Goal: Check status: Check status

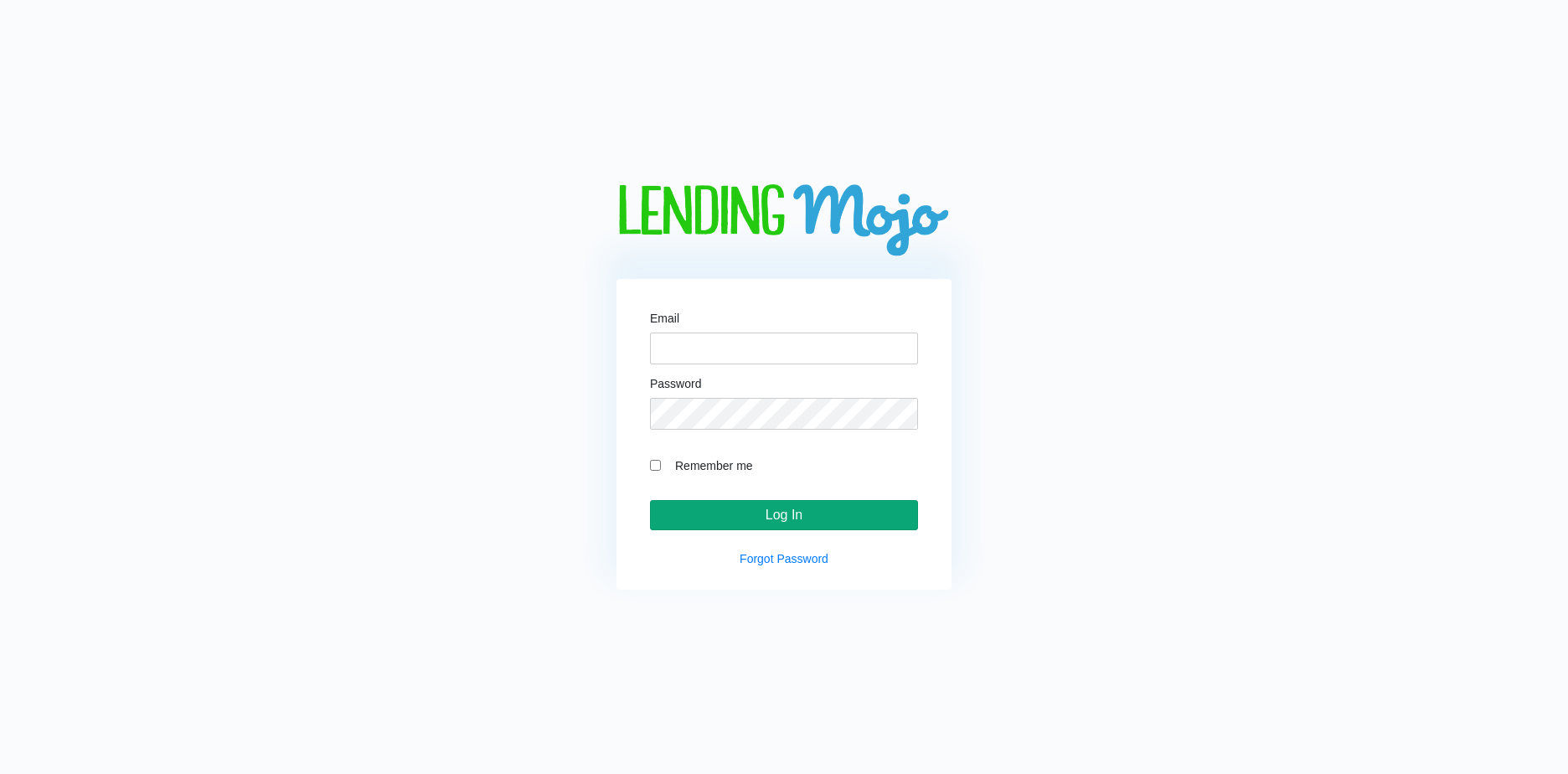
type input "lm@naln.com"
click at [741, 501] on input "Log In" at bounding box center [784, 516] width 268 height 31
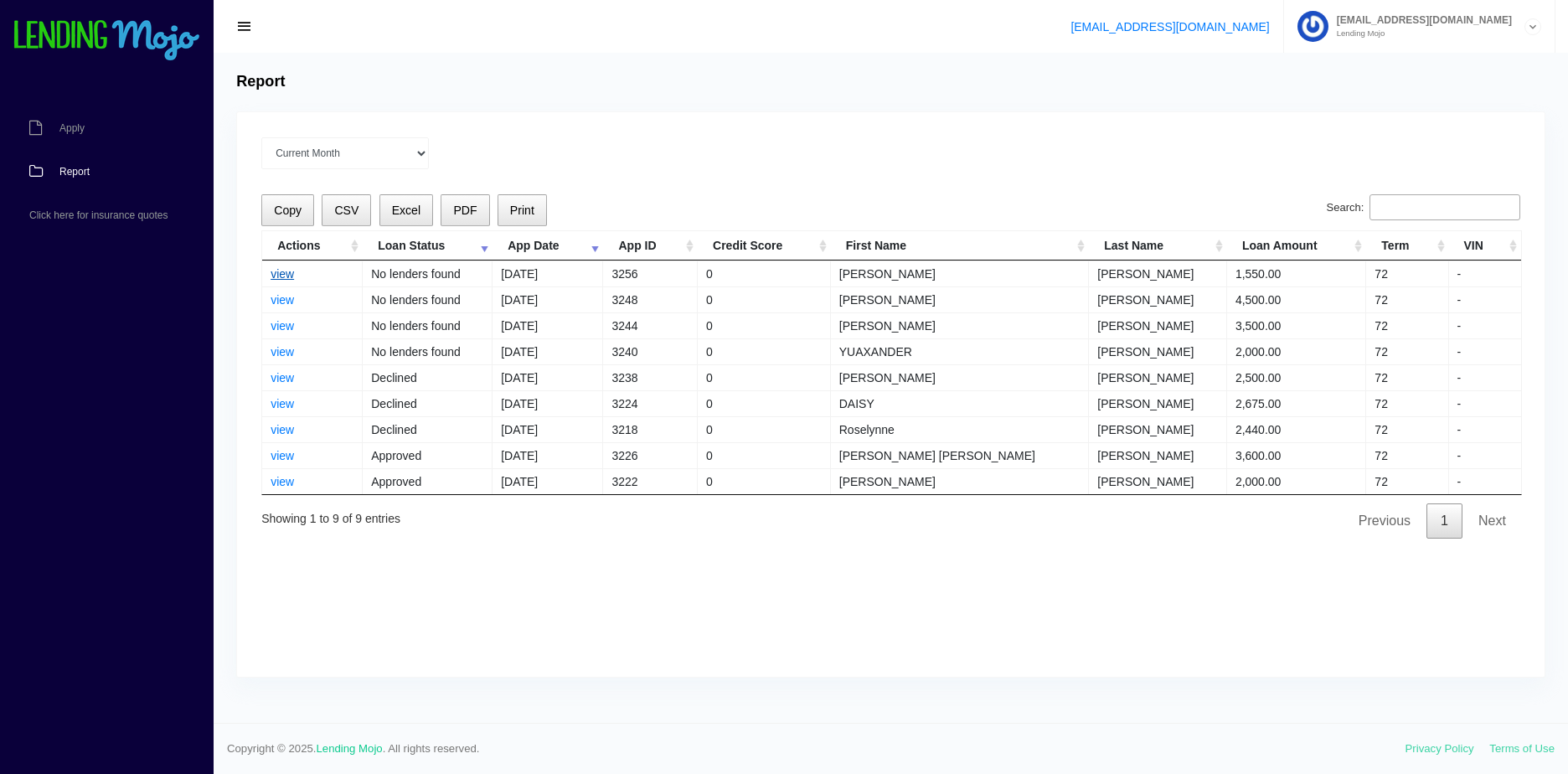
click at [280, 271] on link "view" at bounding box center [282, 274] width 24 height 13
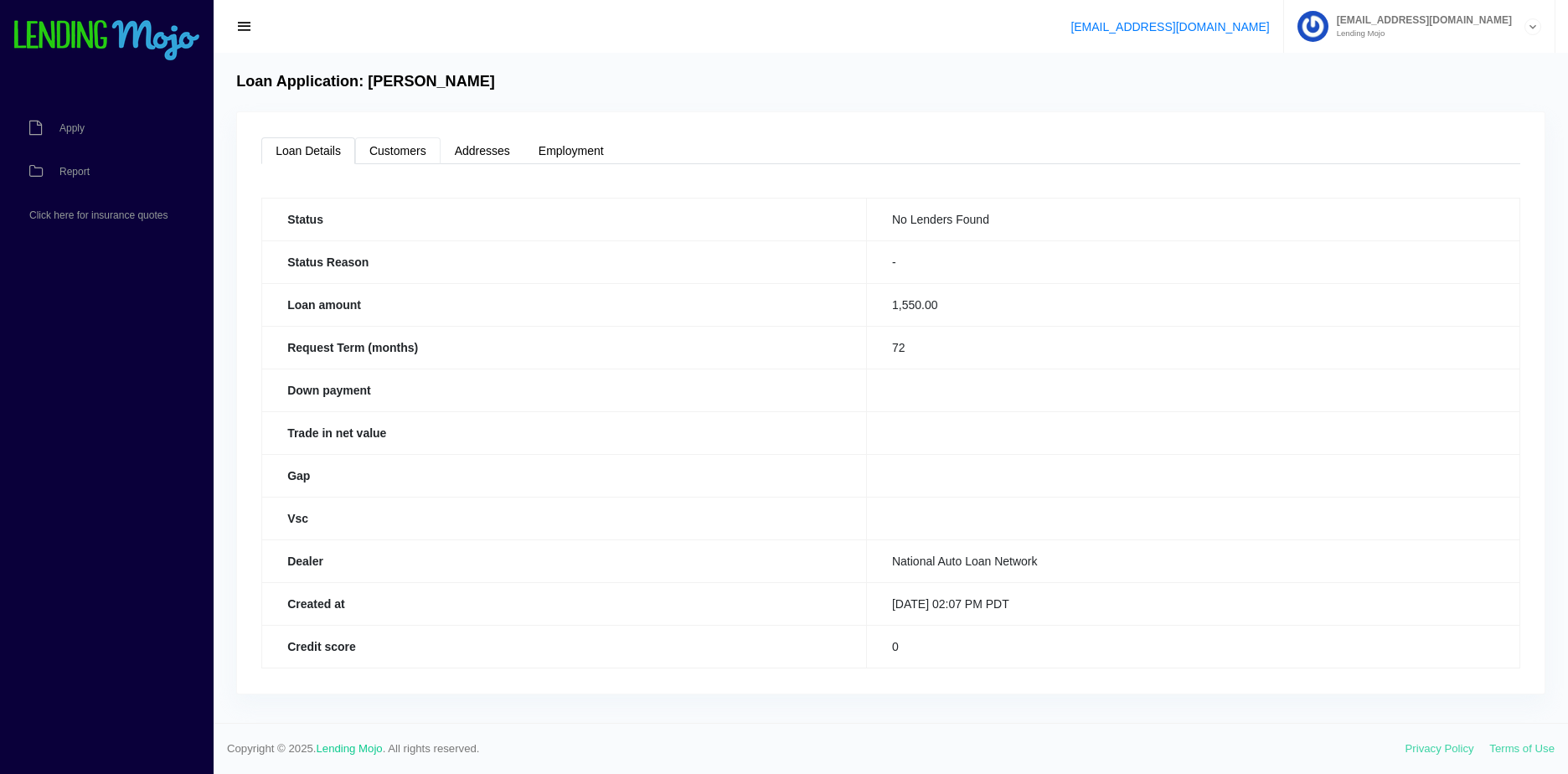
click at [383, 157] on link "Customers" at bounding box center [398, 151] width 86 height 27
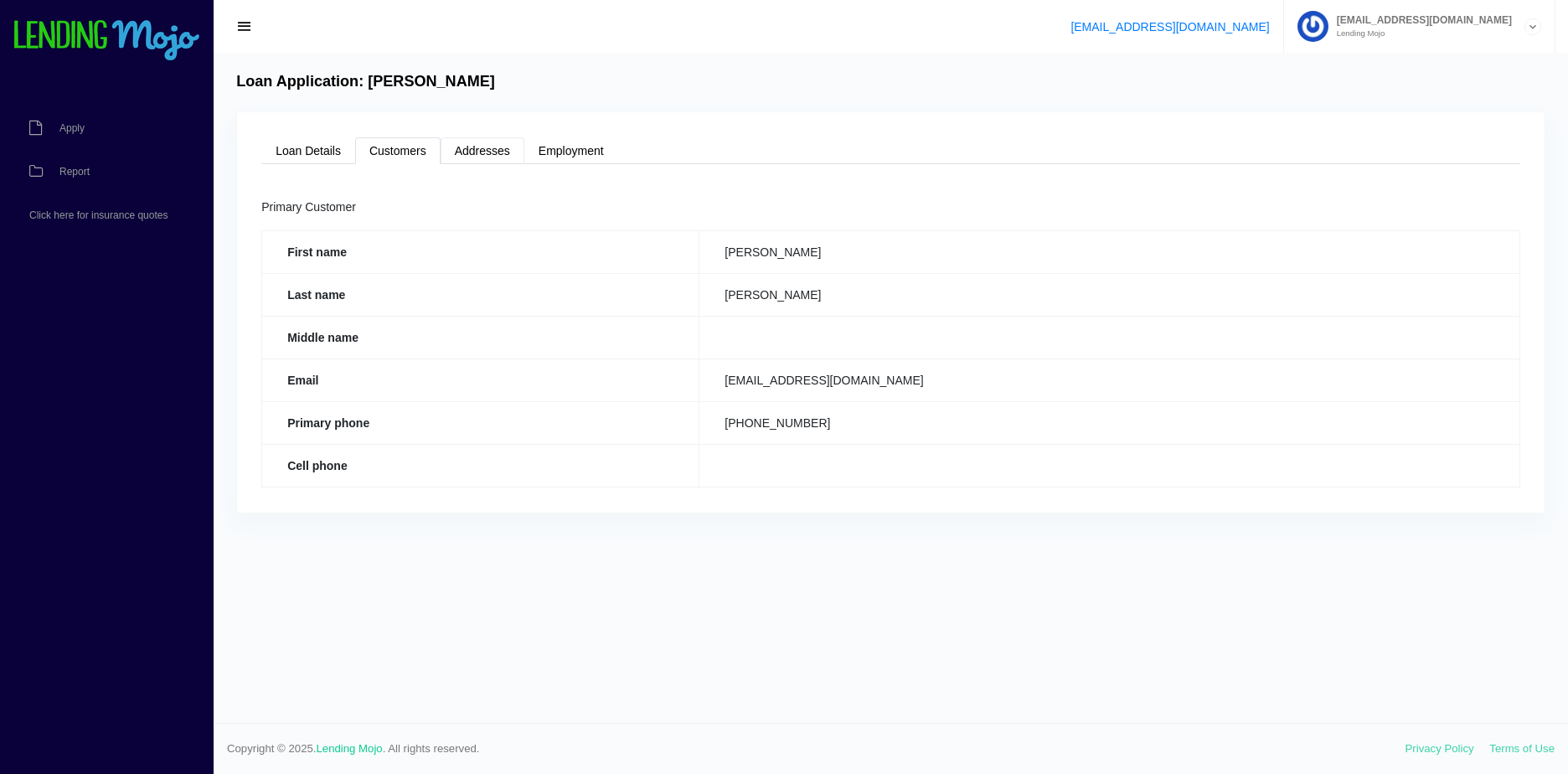
click at [480, 150] on link "Addresses" at bounding box center [482, 151] width 84 height 27
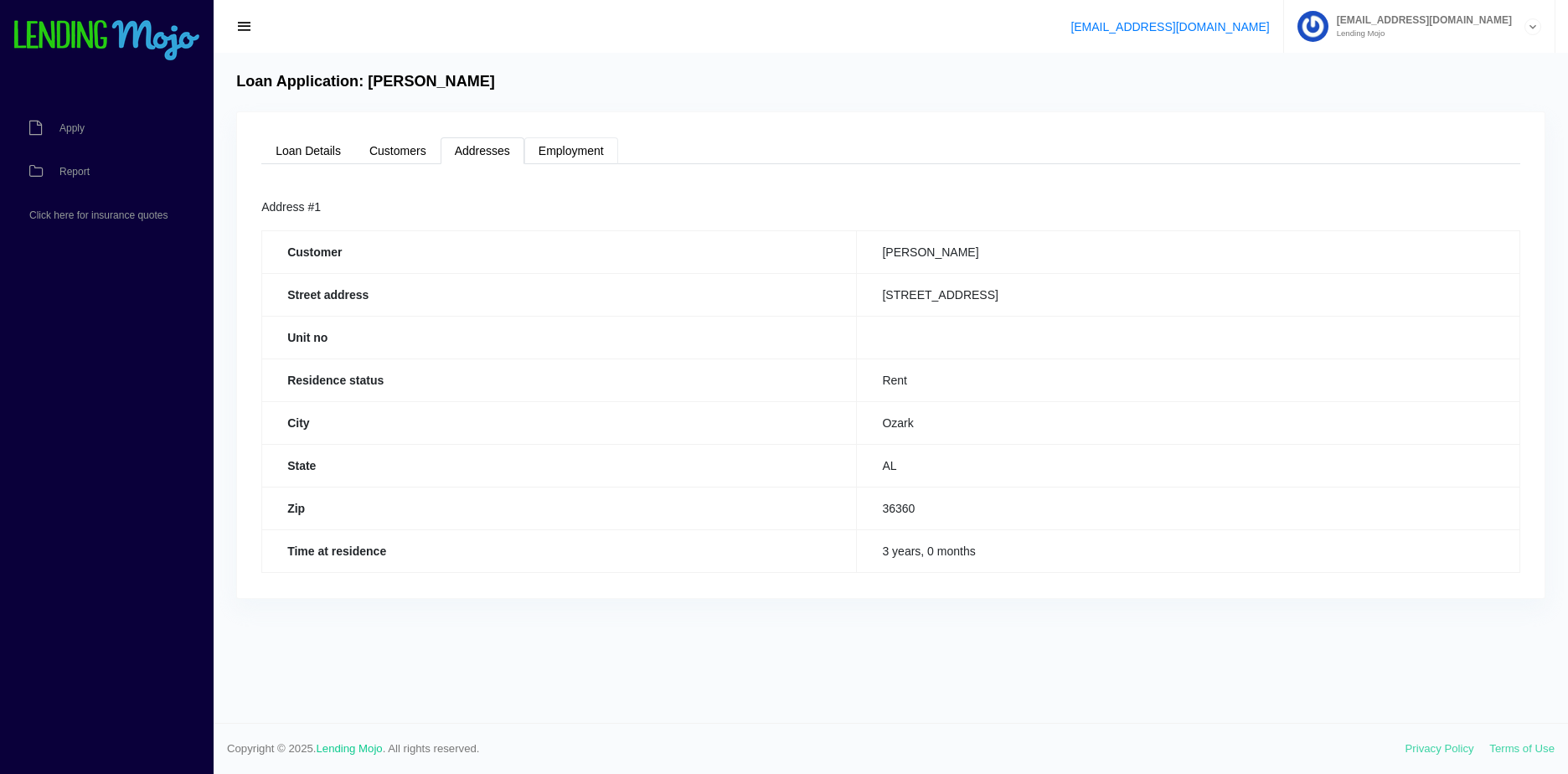
click at [591, 149] on link "Employment" at bounding box center [571, 151] width 93 height 27
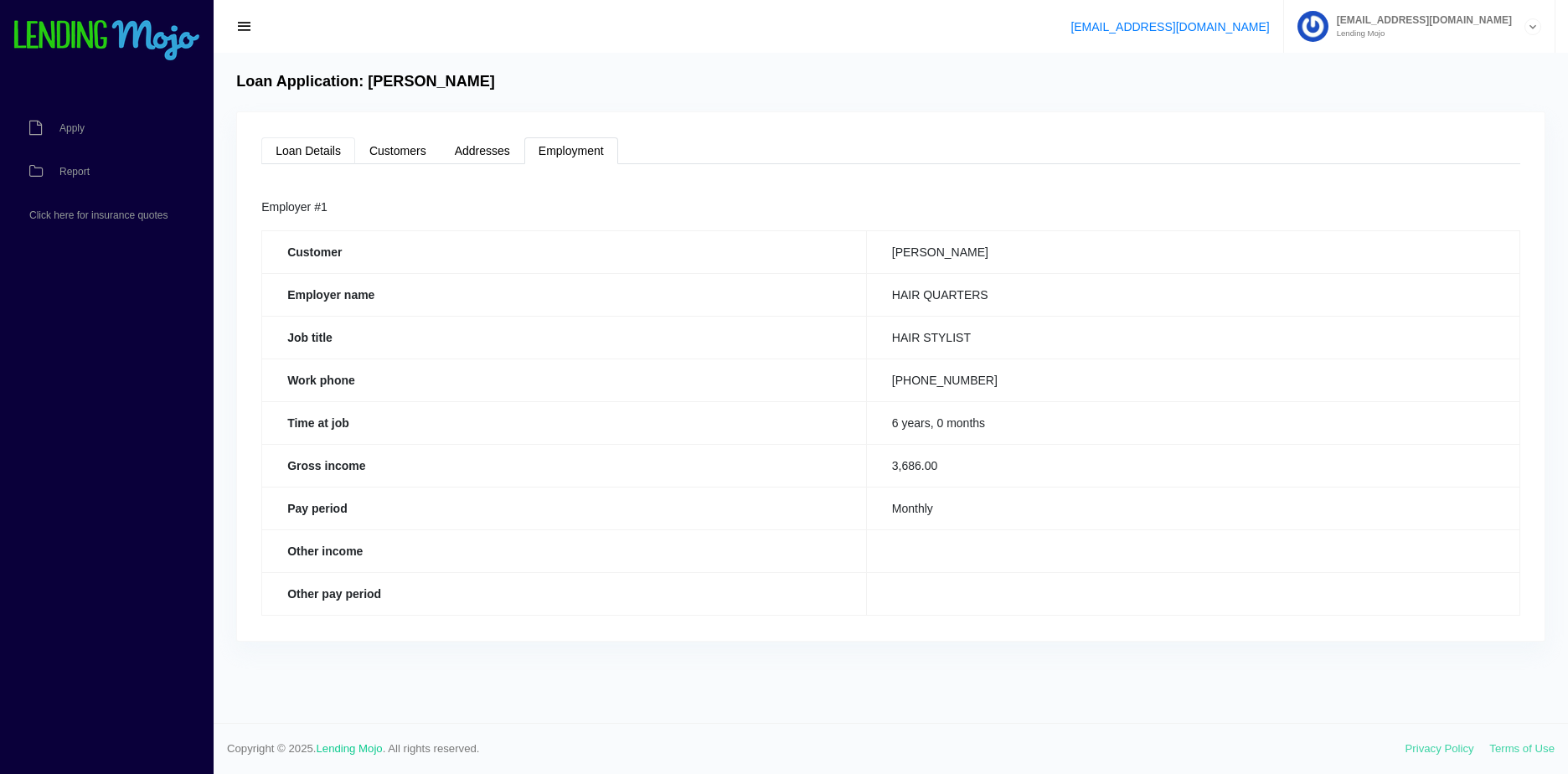
click at [309, 143] on link "Loan Details" at bounding box center [308, 151] width 93 height 27
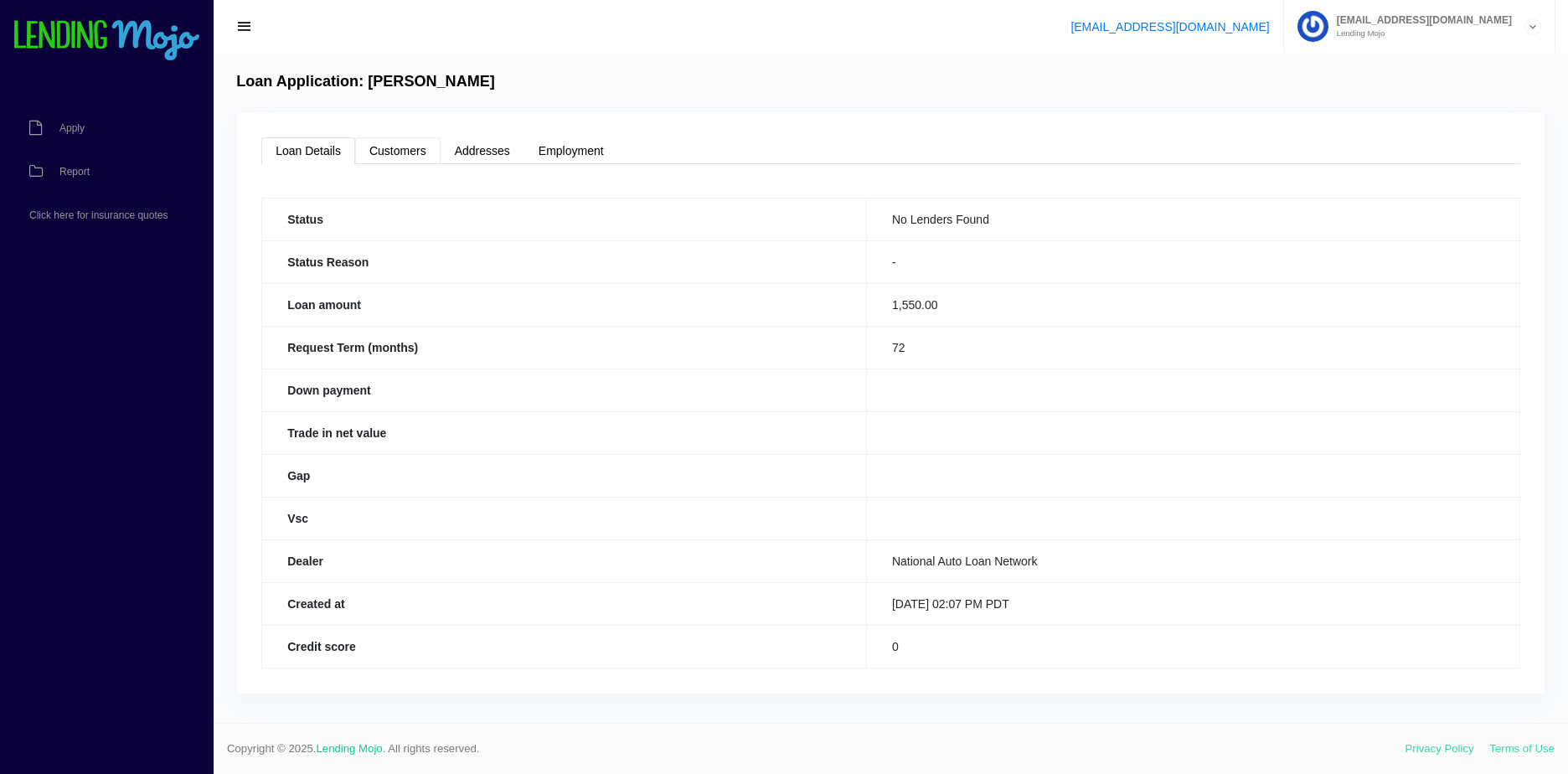
click at [386, 161] on link "Customers" at bounding box center [398, 151] width 86 height 27
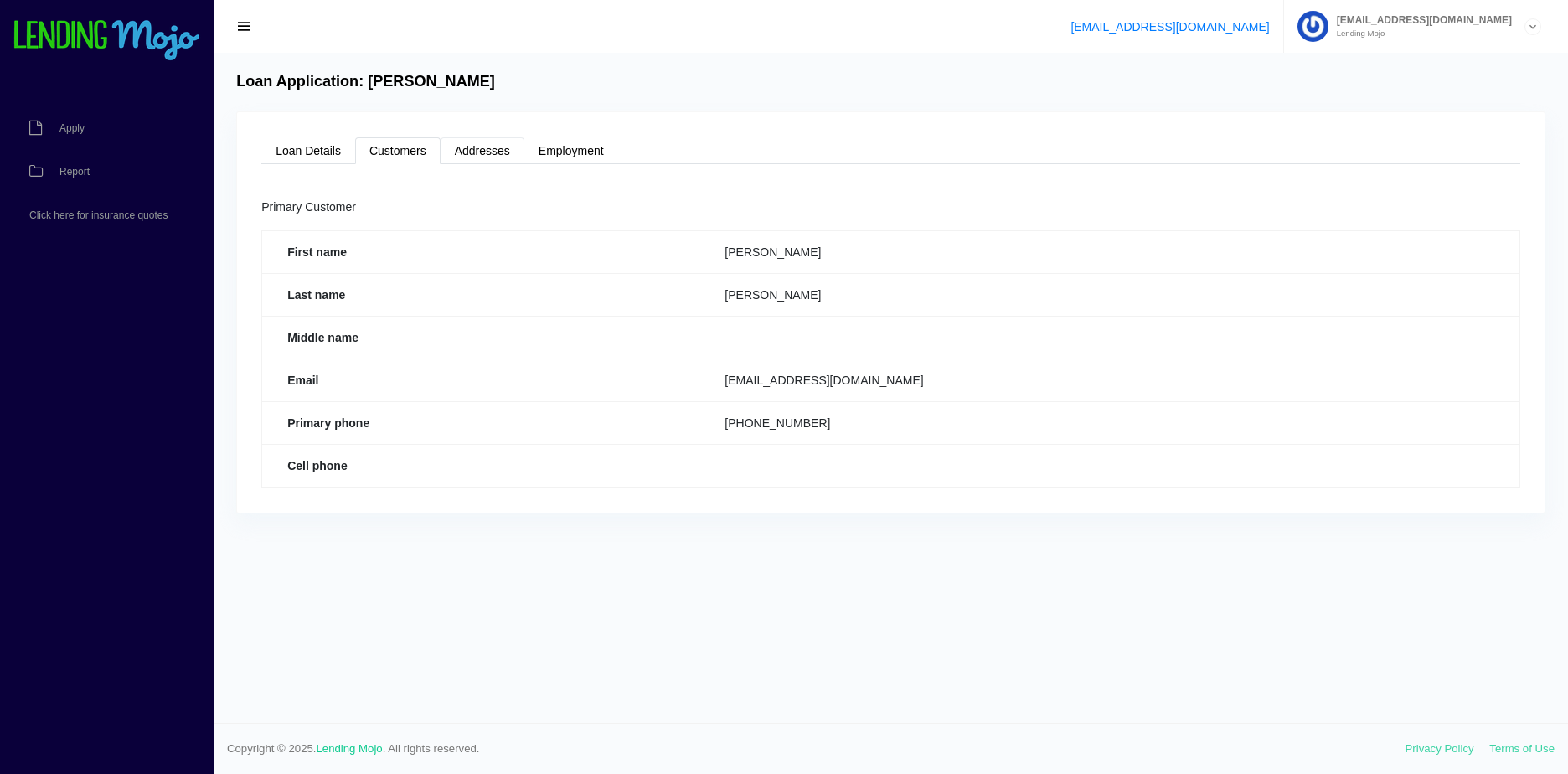
click at [481, 155] on link "Addresses" at bounding box center [482, 151] width 84 height 27
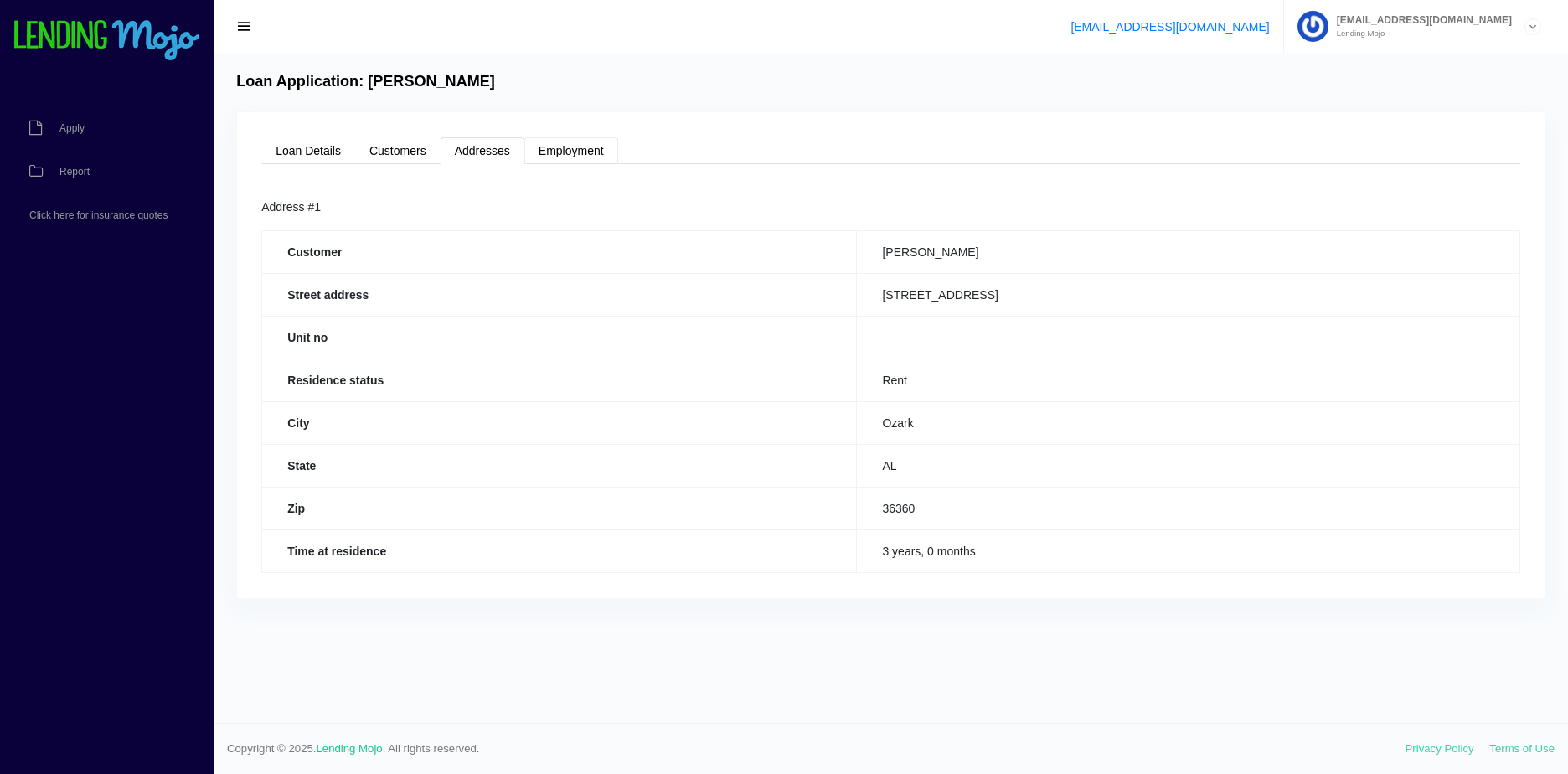
click at [571, 152] on link "Employment" at bounding box center [571, 151] width 93 height 27
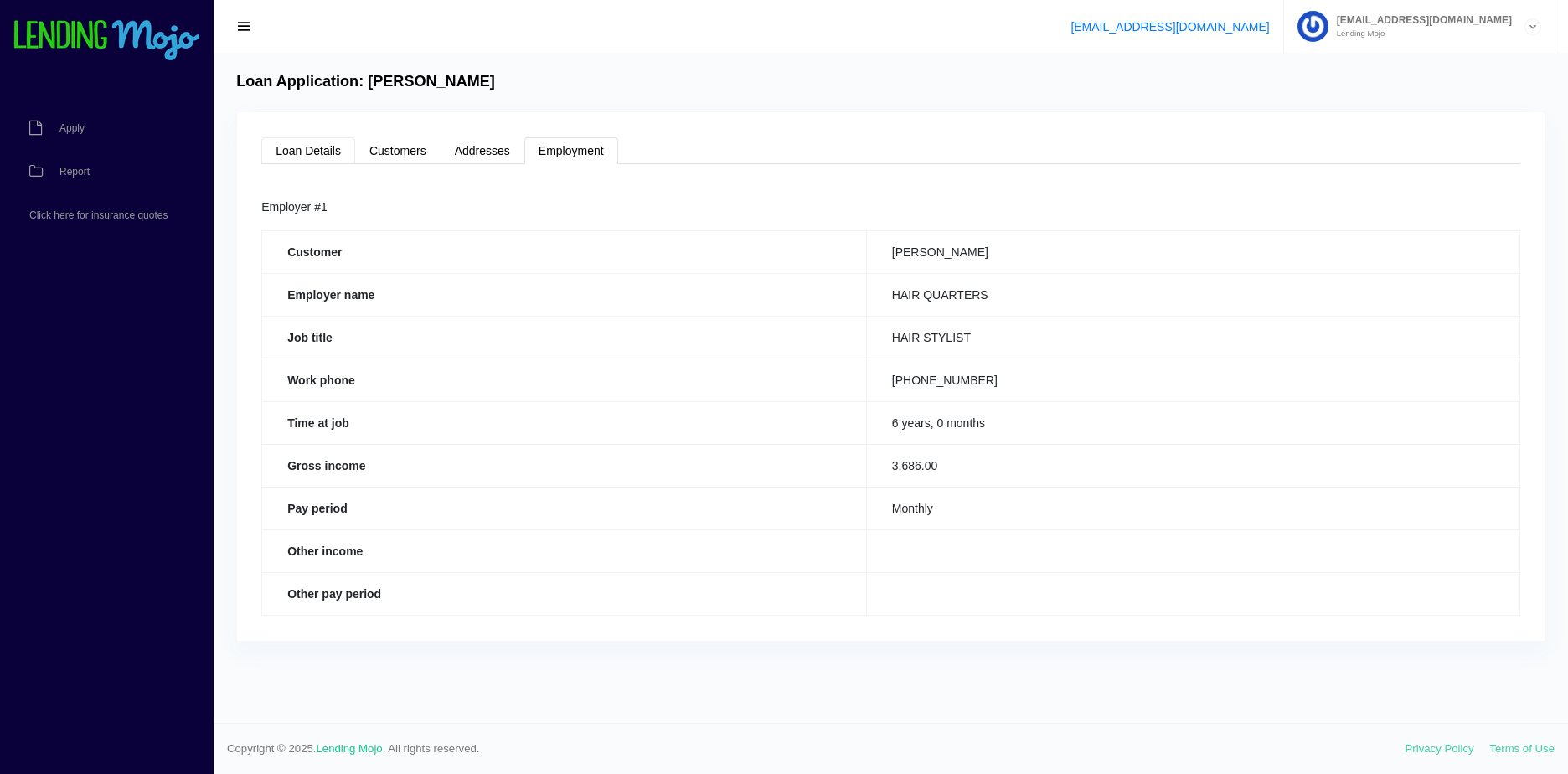
click at [310, 148] on link "Loan Details" at bounding box center [308, 151] width 93 height 27
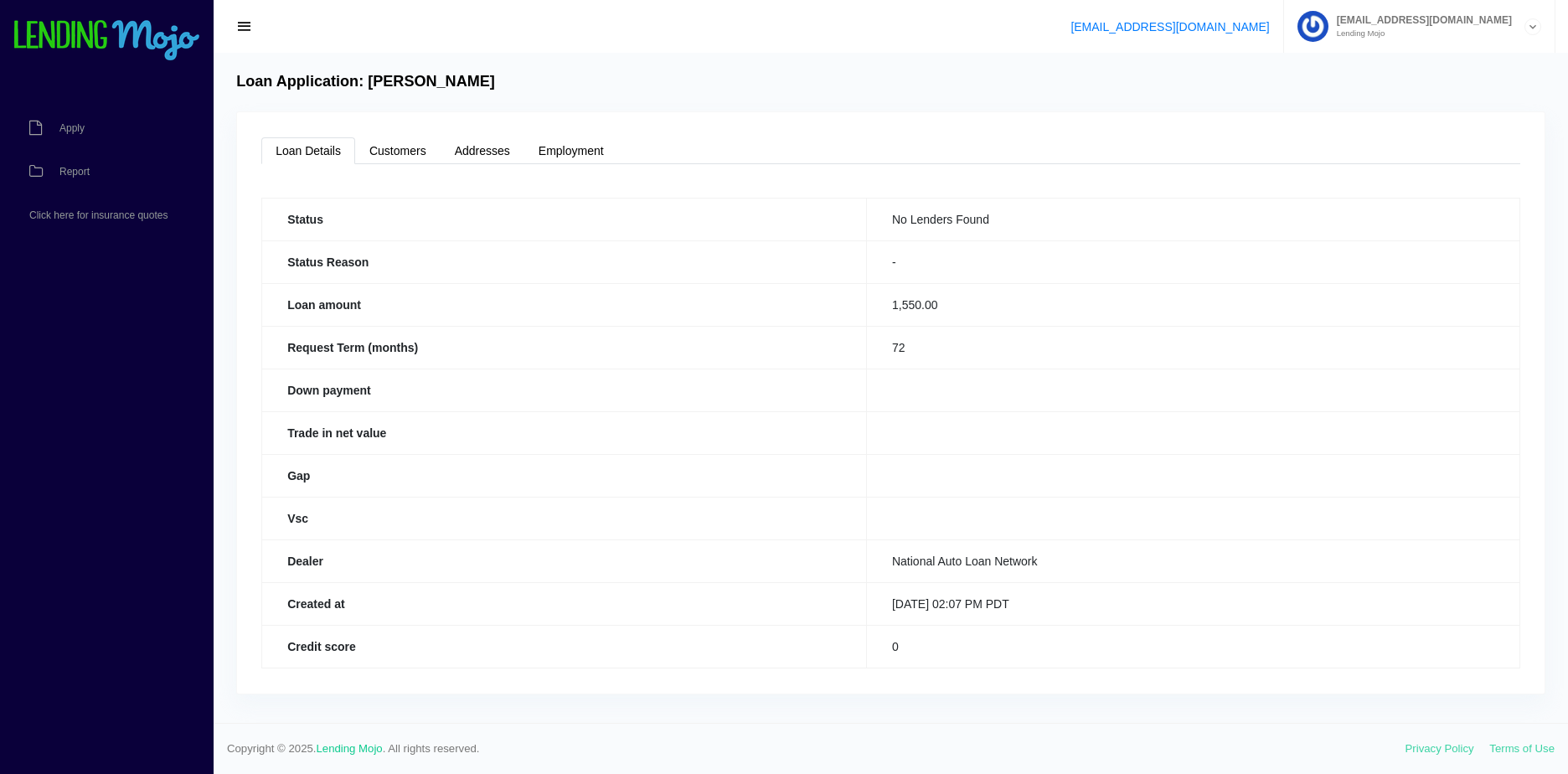
click at [235, 29] on button "button" at bounding box center [244, 27] width 37 height 24
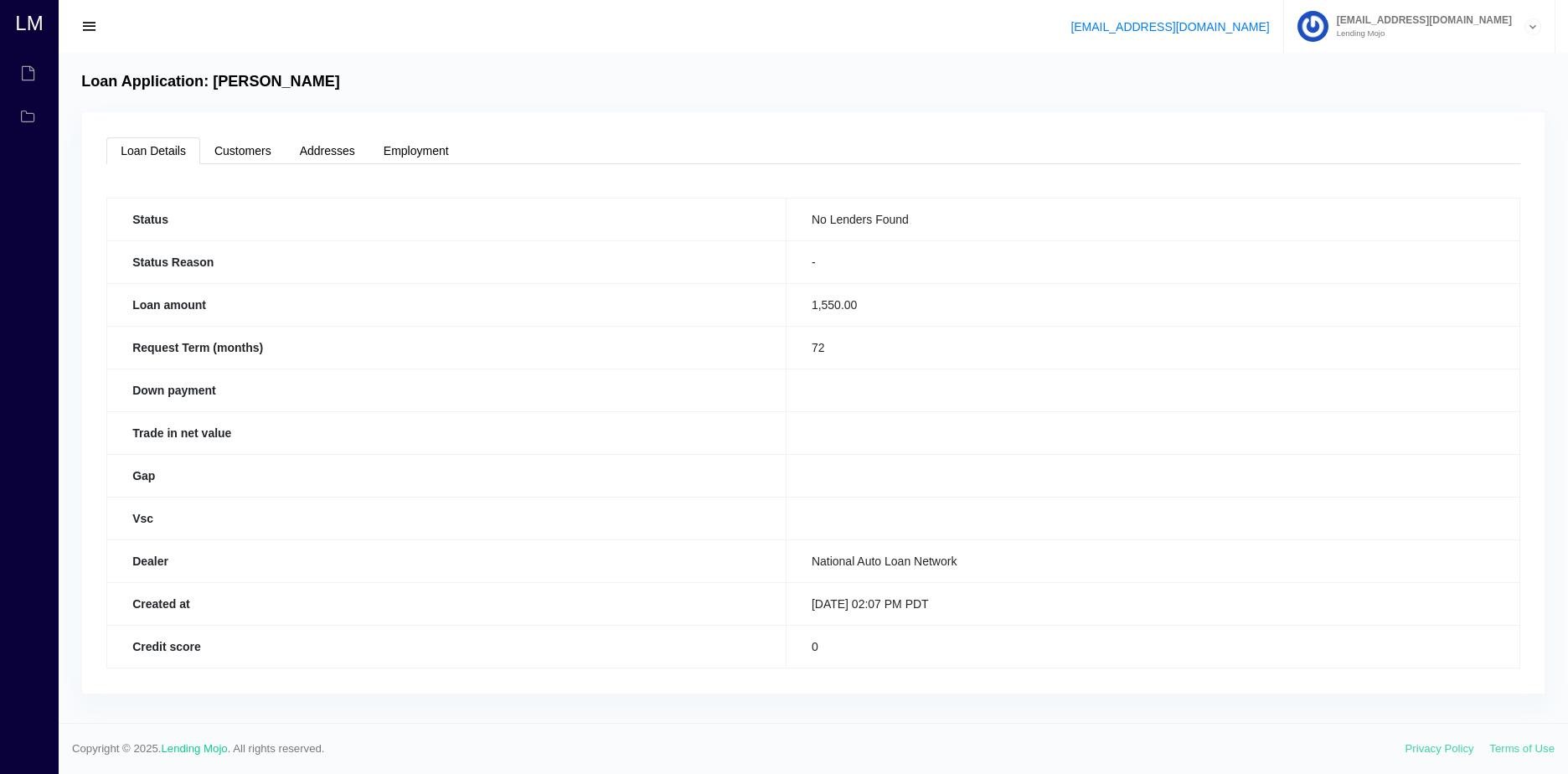
click at [81, 22] on button "button" at bounding box center [90, 27] width 37 height 24
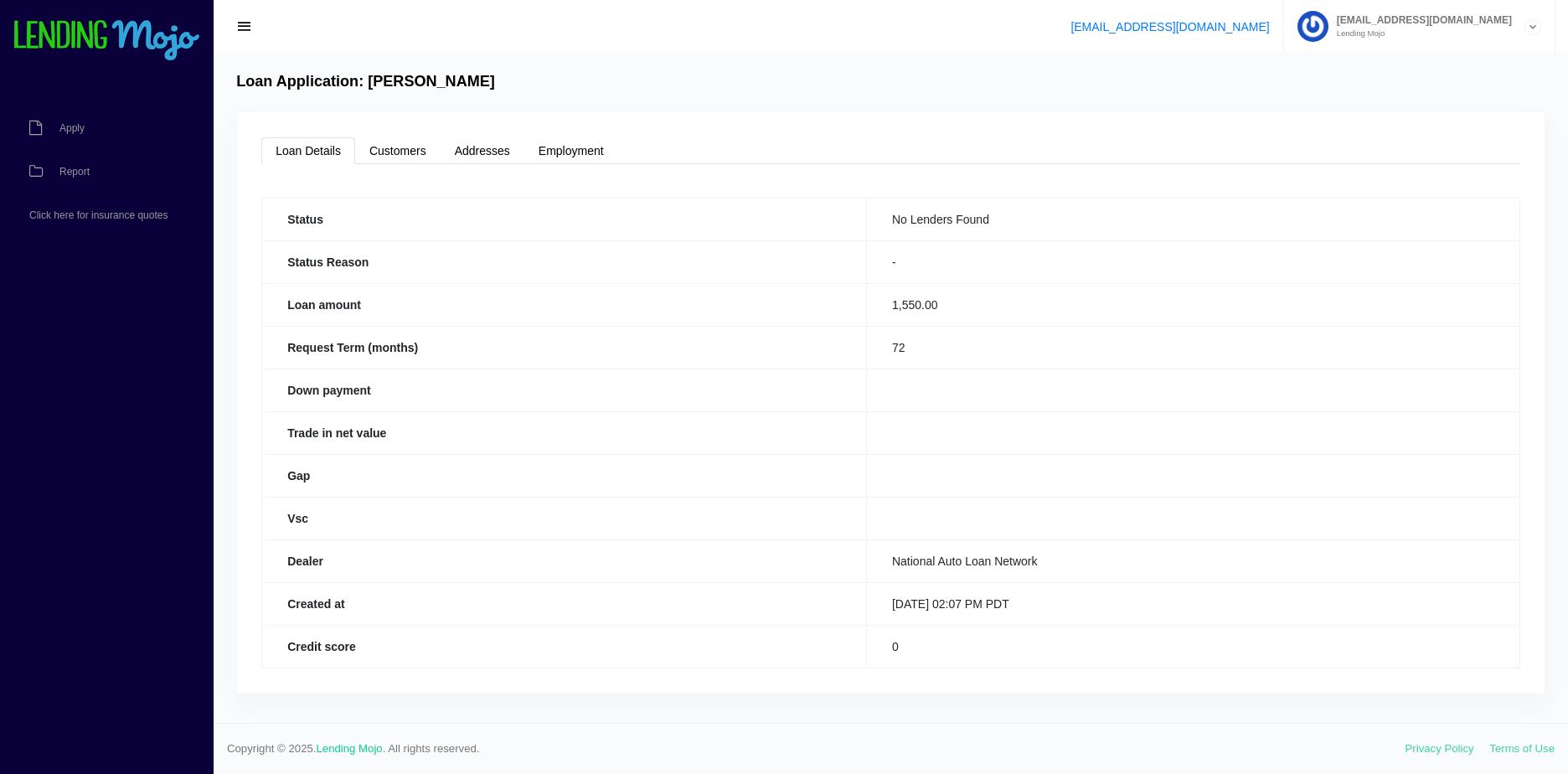
click at [93, 42] on img at bounding box center [107, 41] width 189 height 42
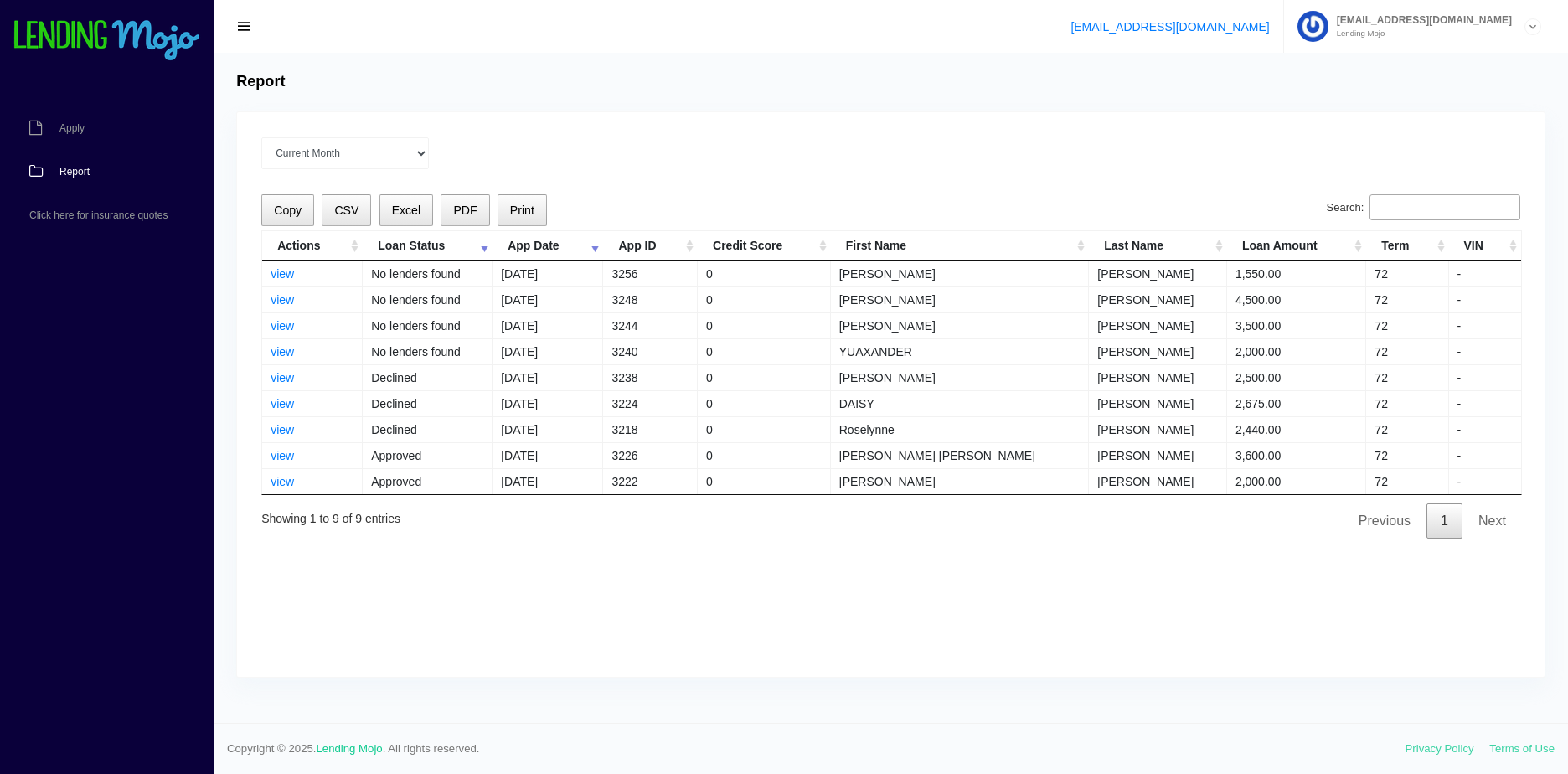
click at [763, 276] on td "0" at bounding box center [764, 273] width 133 height 26
click at [275, 277] on link "view" at bounding box center [282, 274] width 24 height 13
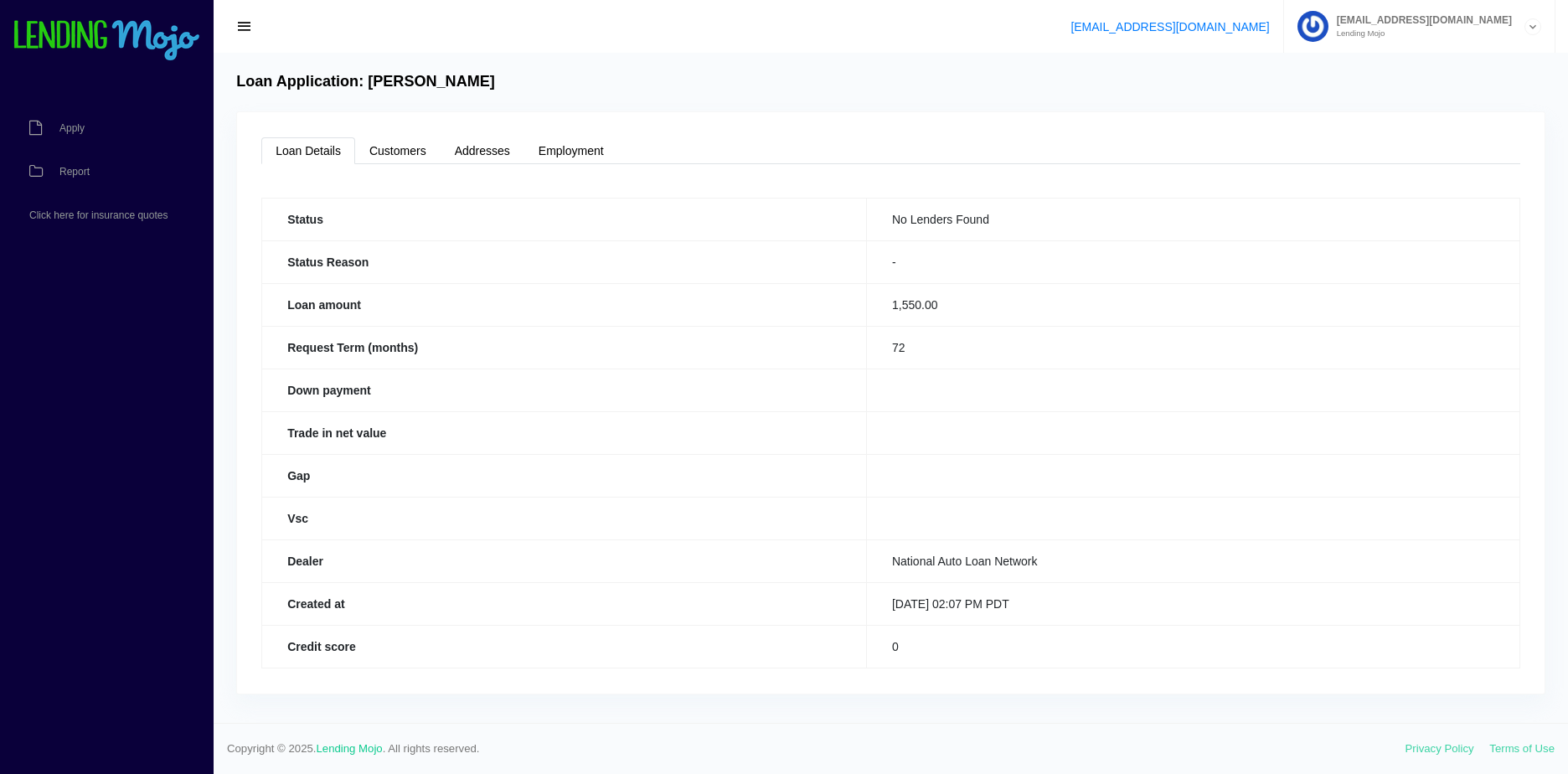
drag, startPoint x: 302, startPoint y: 144, endPoint x: 247, endPoint y: 64, distance: 97.1
click at [303, 142] on link "Loan Details" at bounding box center [308, 151] width 93 height 27
click at [142, 32] on img at bounding box center [107, 41] width 189 height 42
